Goal: Information Seeking & Learning: Learn about a topic

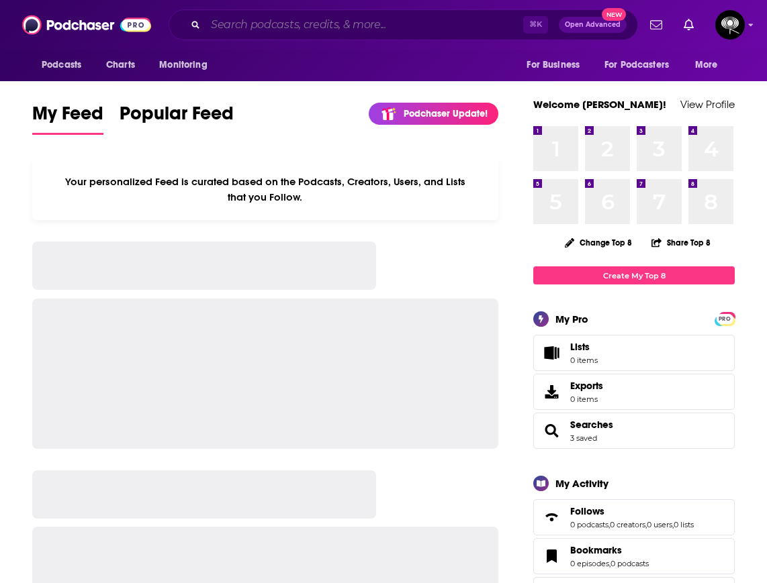
click at [313, 27] on input "Search podcasts, credits, & more..." at bounding box center [364, 24] width 318 height 21
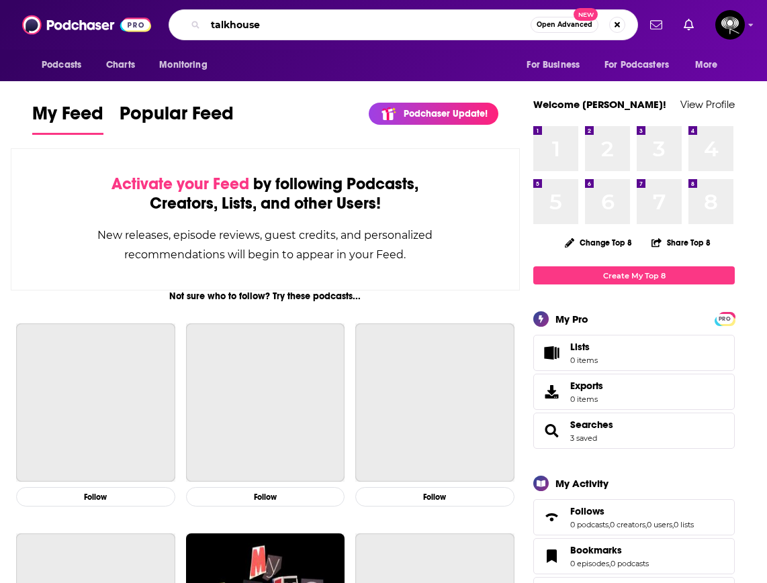
type input "talkhouse"
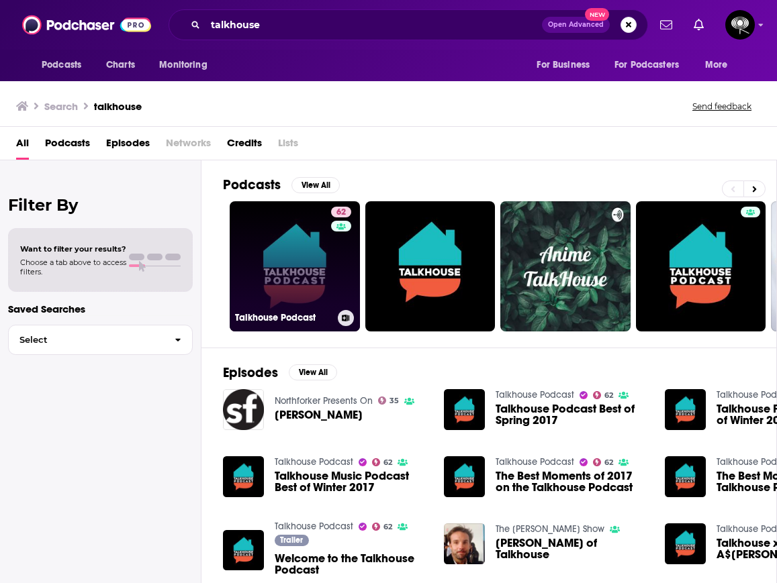
click at [260, 258] on link "62 Talkhouse Podcast" at bounding box center [295, 266] width 130 height 130
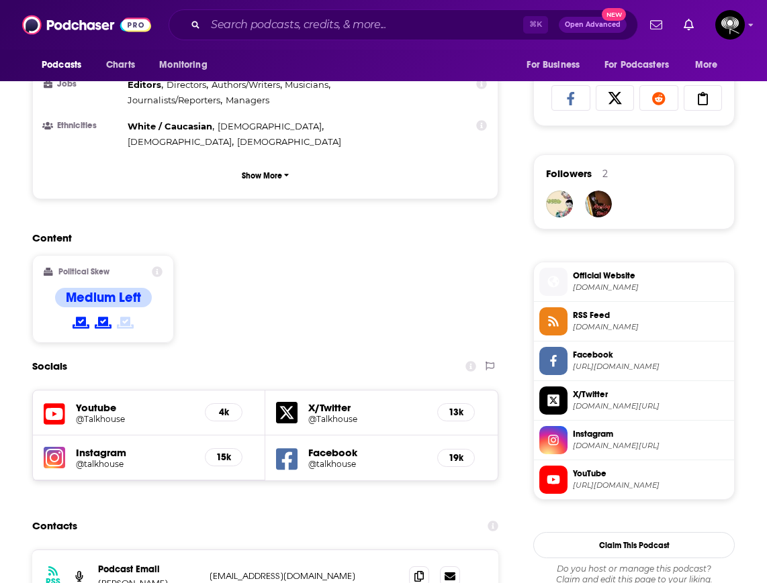
scroll to position [949, 0]
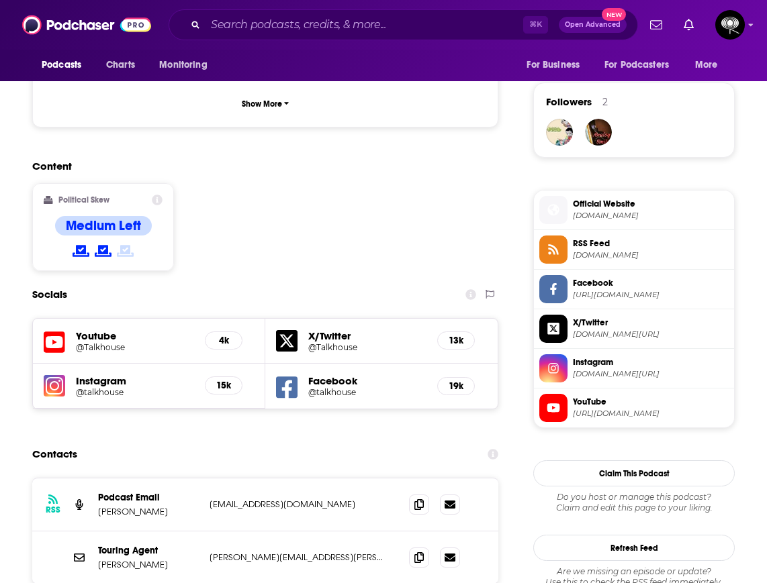
click at [120, 375] on h5 "Instagram" at bounding box center [135, 381] width 118 height 13
click at [228, 380] on h5 "15k" at bounding box center [223, 385] width 15 height 11
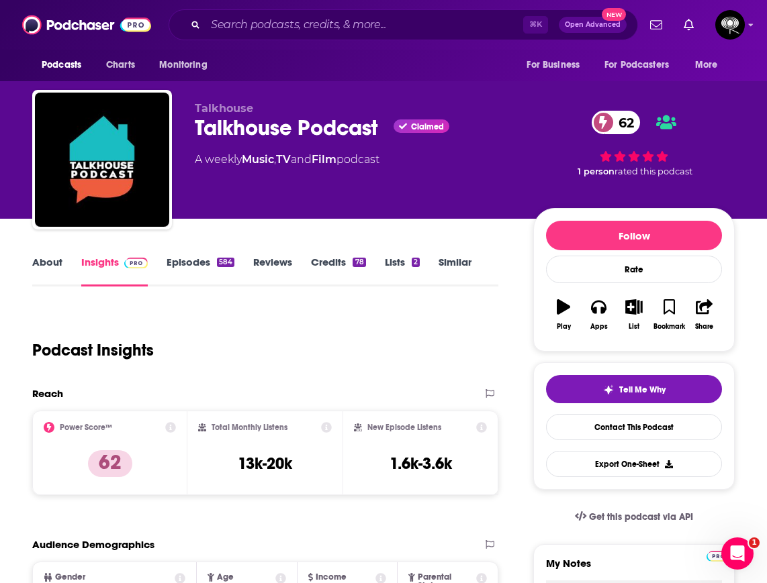
scroll to position [0, 0]
